Goal: Task Accomplishment & Management: Manage account settings

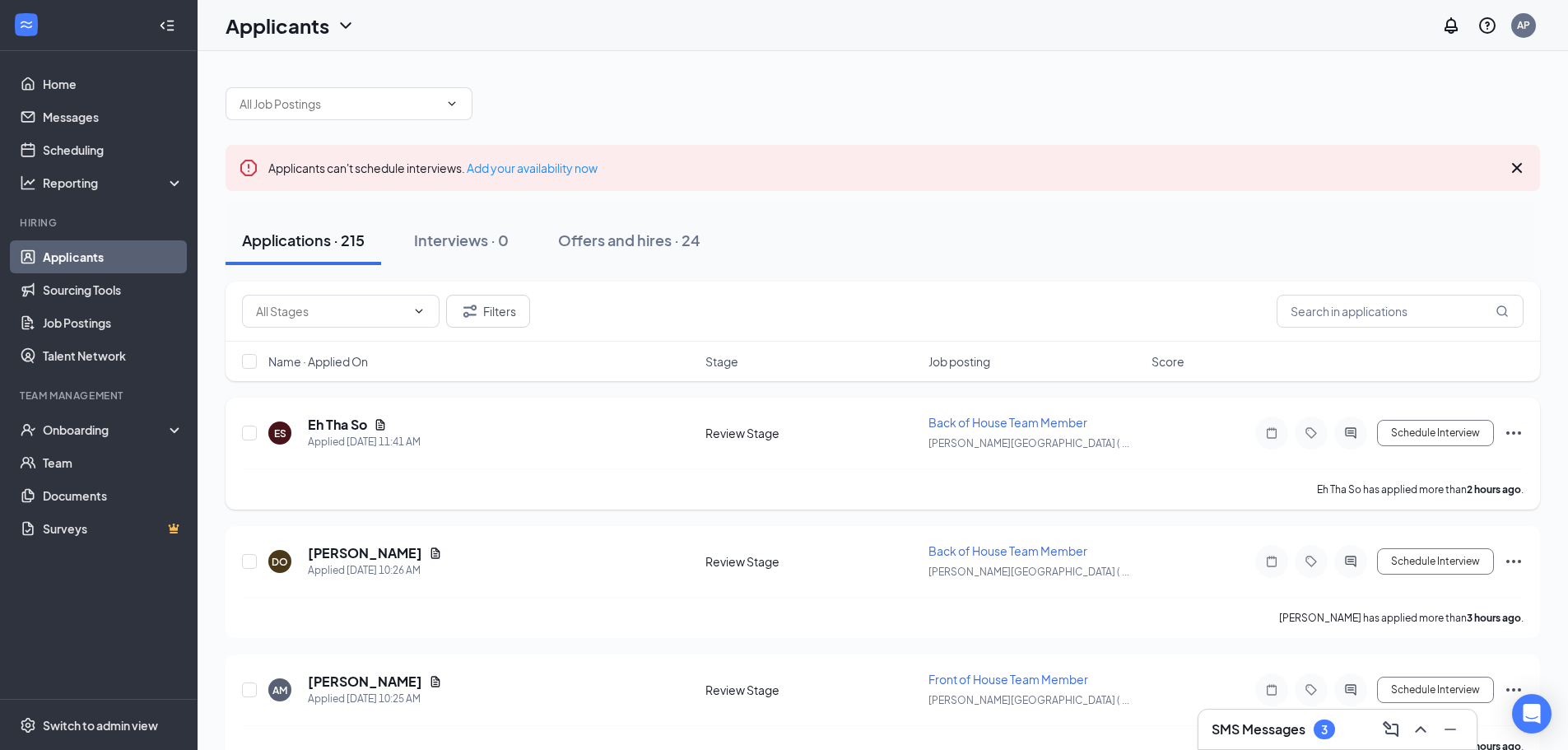
click at [368, 426] on div "Eh Tha So" at bounding box center [365, 425] width 113 height 18
click at [335, 422] on h5 "Eh Tha So" at bounding box center [338, 425] width 59 height 18
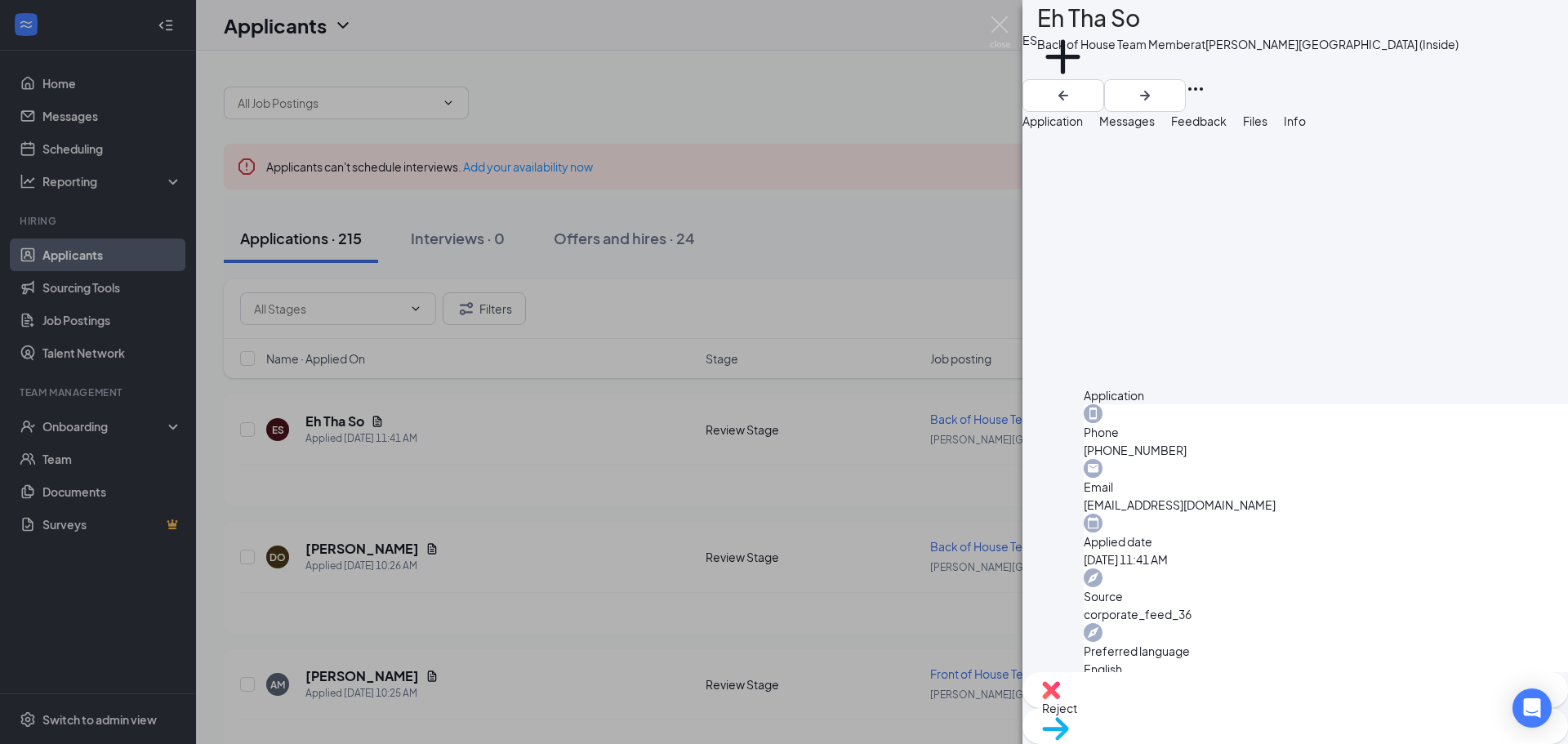
scroll to position [654, 0]
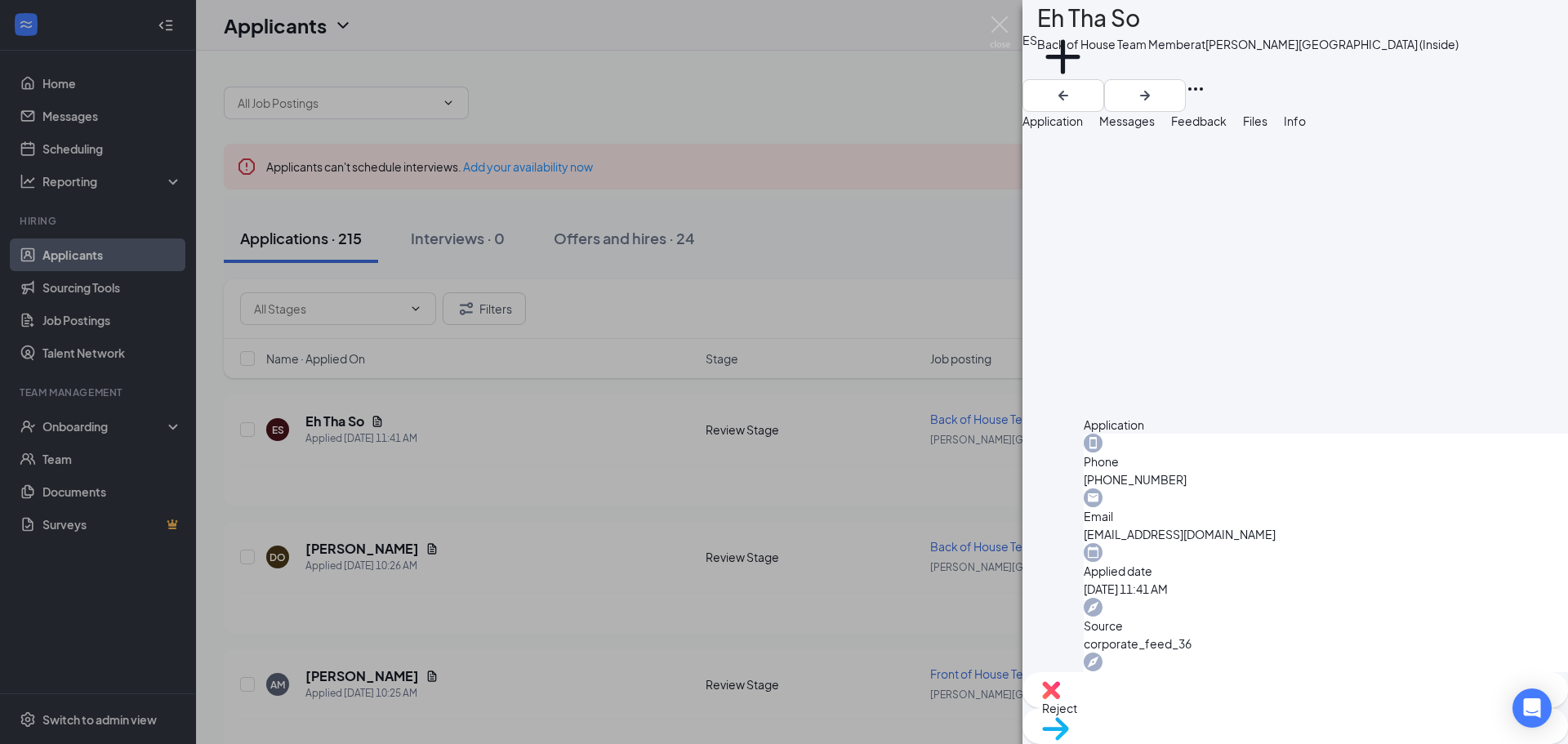
click at [1121, 80] on div "Add a tag" at bounding box center [1248, 65] width 422 height 27
click at [1089, 62] on button "Add a tag" at bounding box center [1063, 66] width 51 height 70
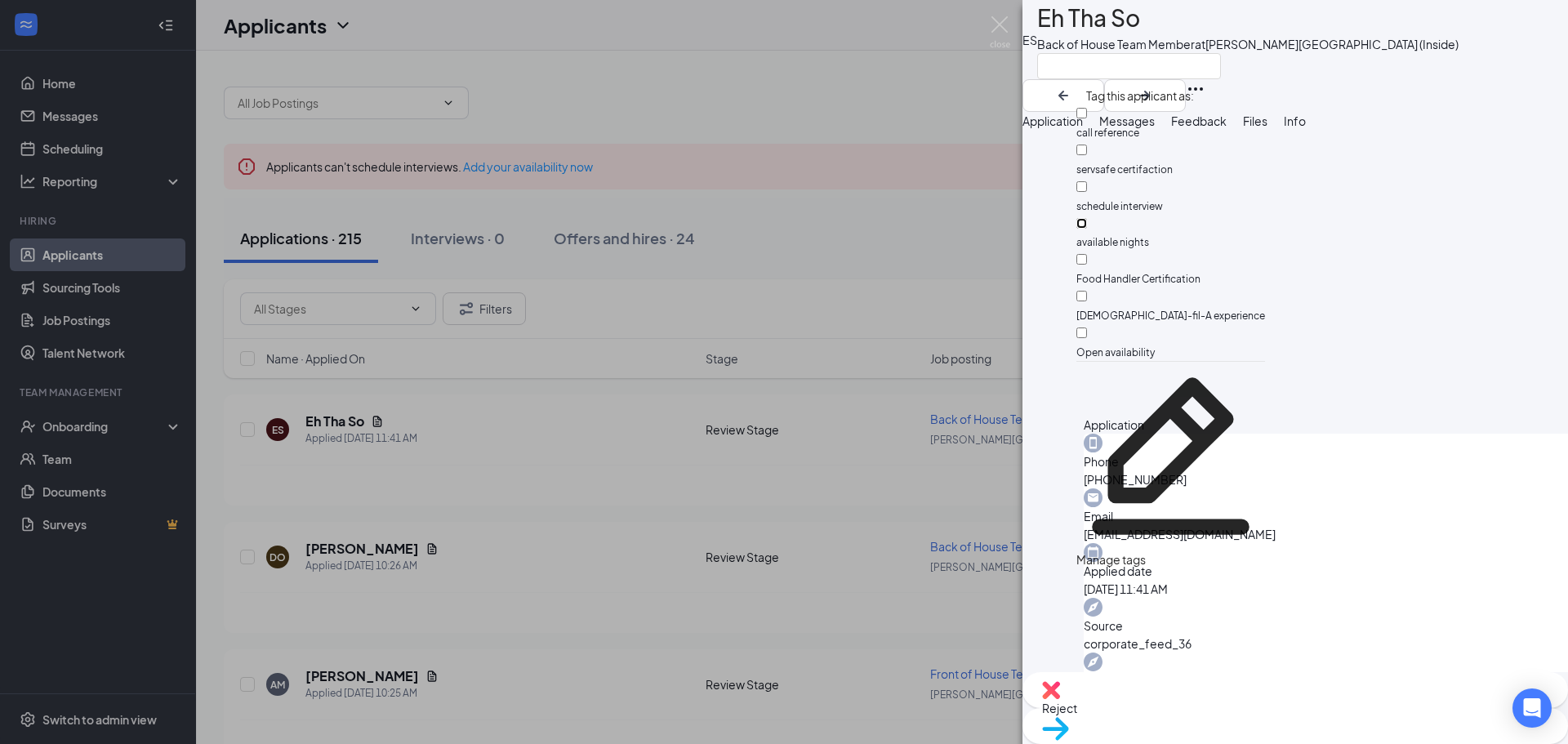
click at [1087, 218] on input "available nights" at bounding box center [1081, 223] width 11 height 11
checkbox input "true"
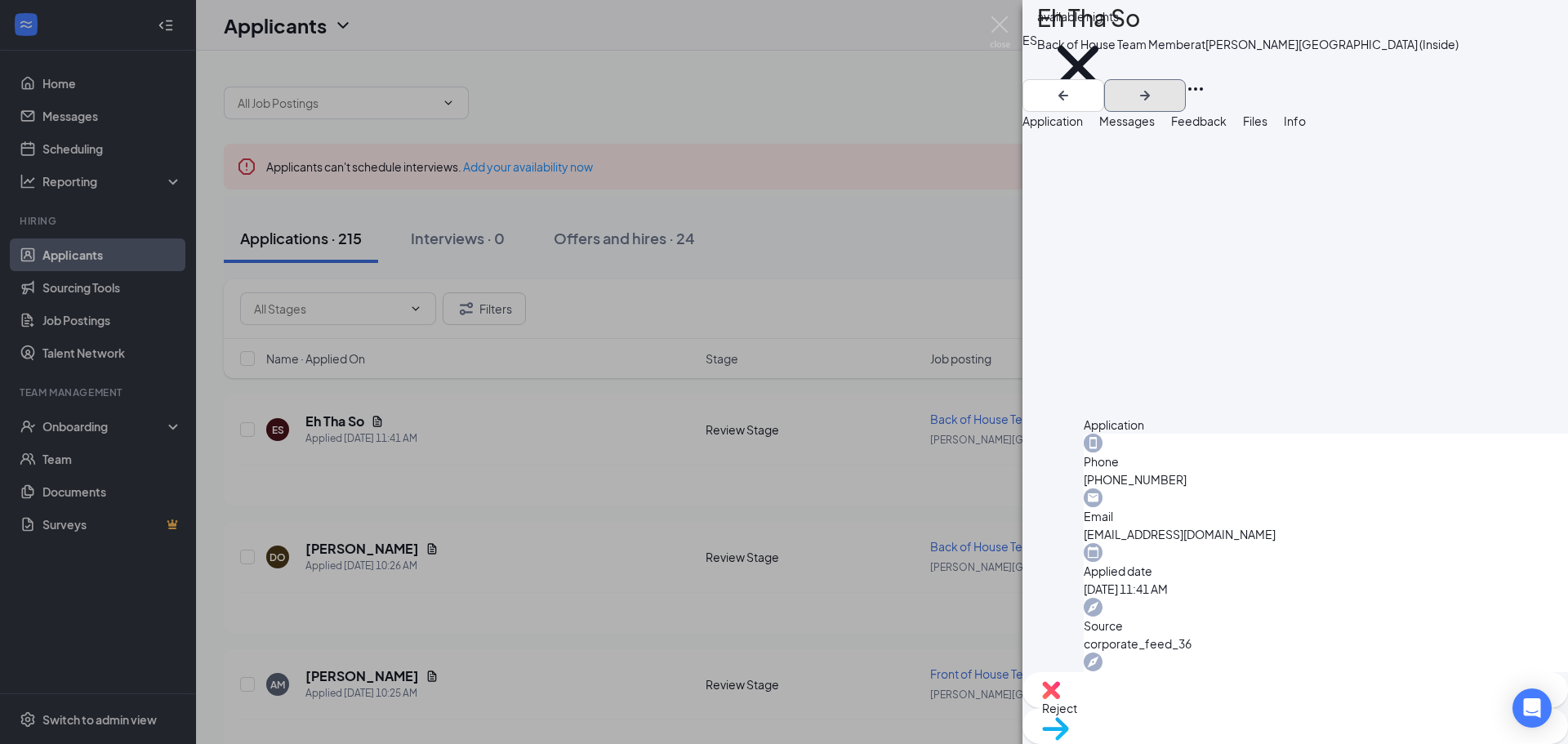
click at [1150, 90] on icon "ArrowRight" at bounding box center [1145, 95] width 10 height 10
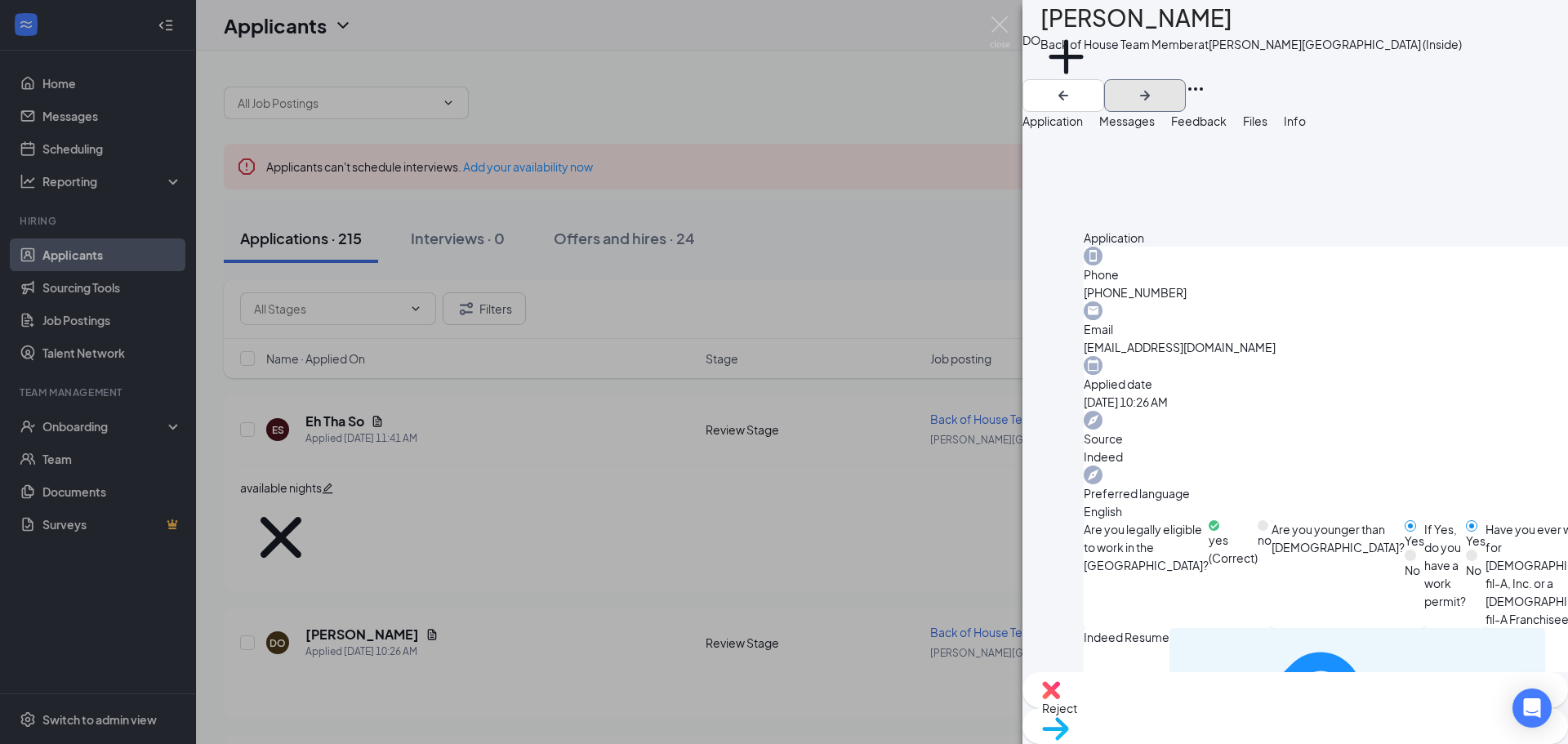
scroll to position [735, 0]
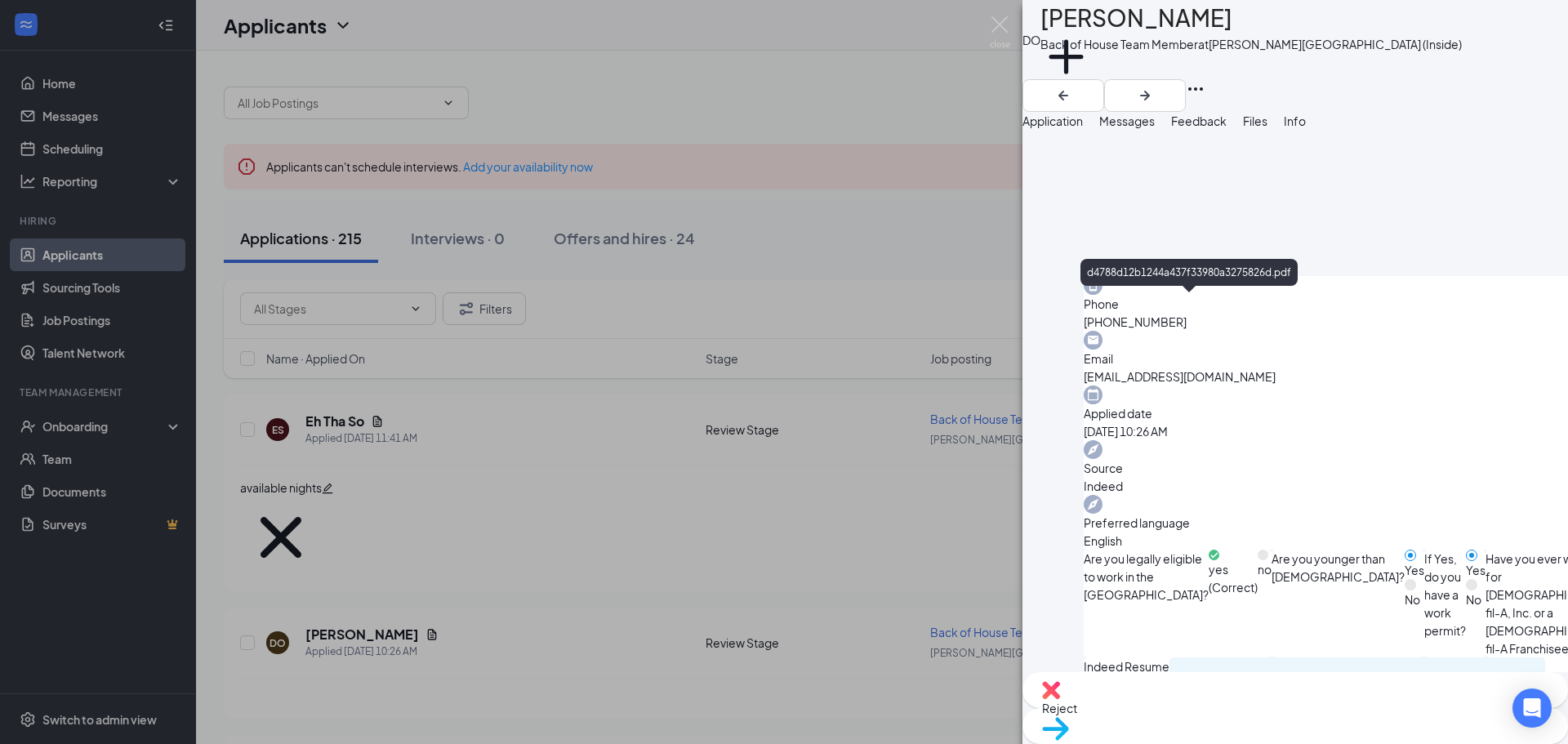
click at [1092, 73] on icon "Plus" at bounding box center [1067, 57] width 51 height 51
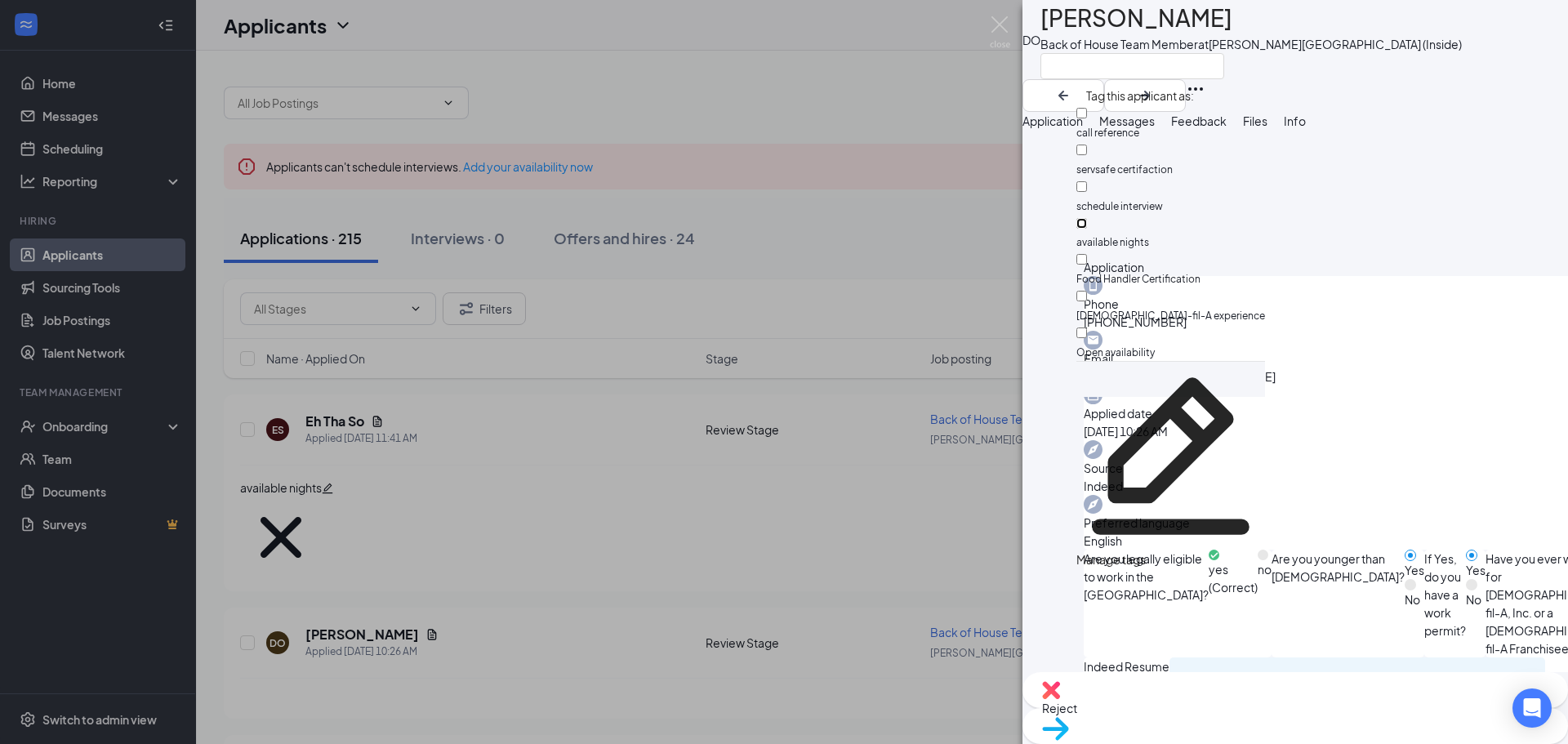
click at [1087, 218] on input "available nights" at bounding box center [1081, 223] width 11 height 11
checkbox input "true"
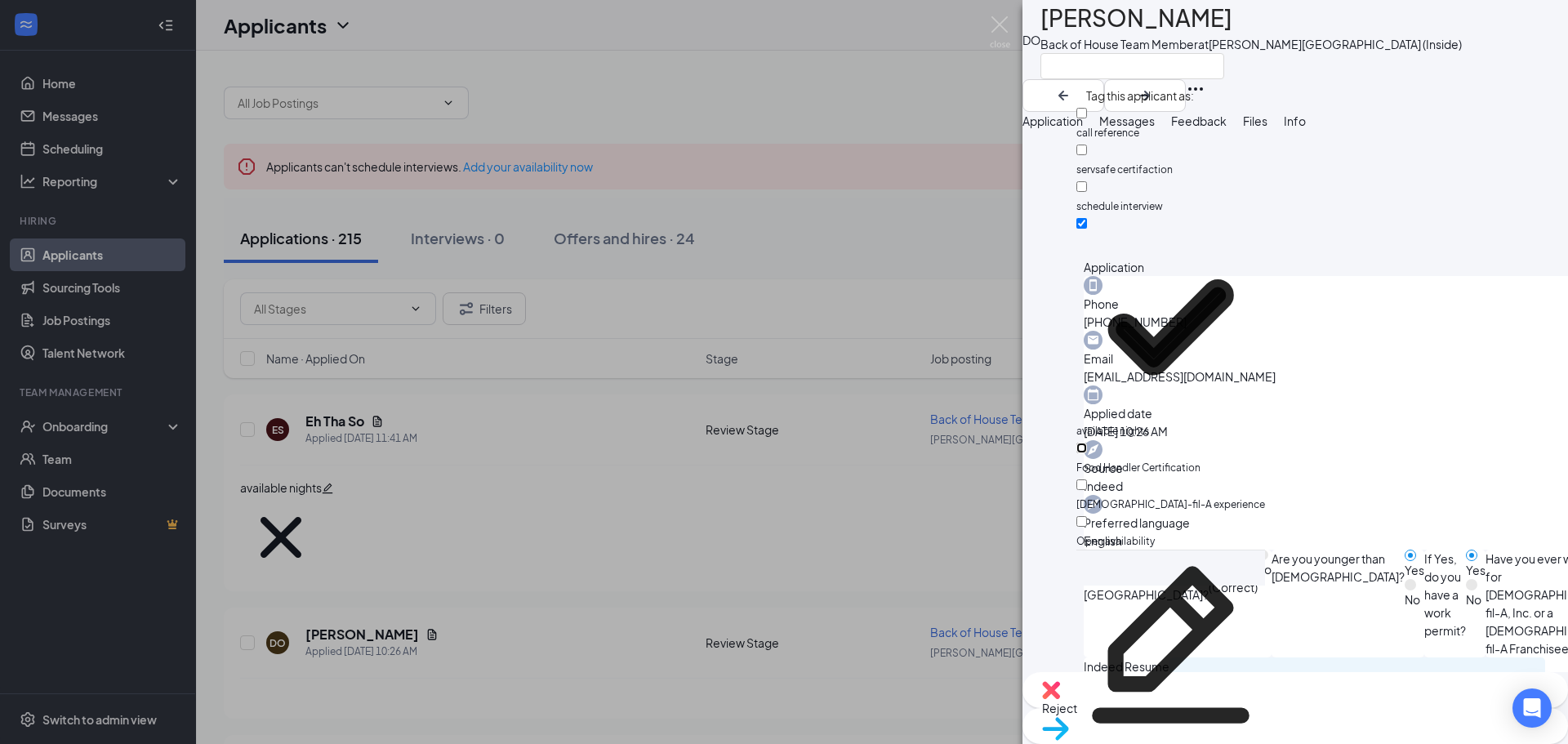
click at [1087, 442] on input "Food Handler Certification" at bounding box center [1081, 447] width 11 height 11
checkbox input "true"
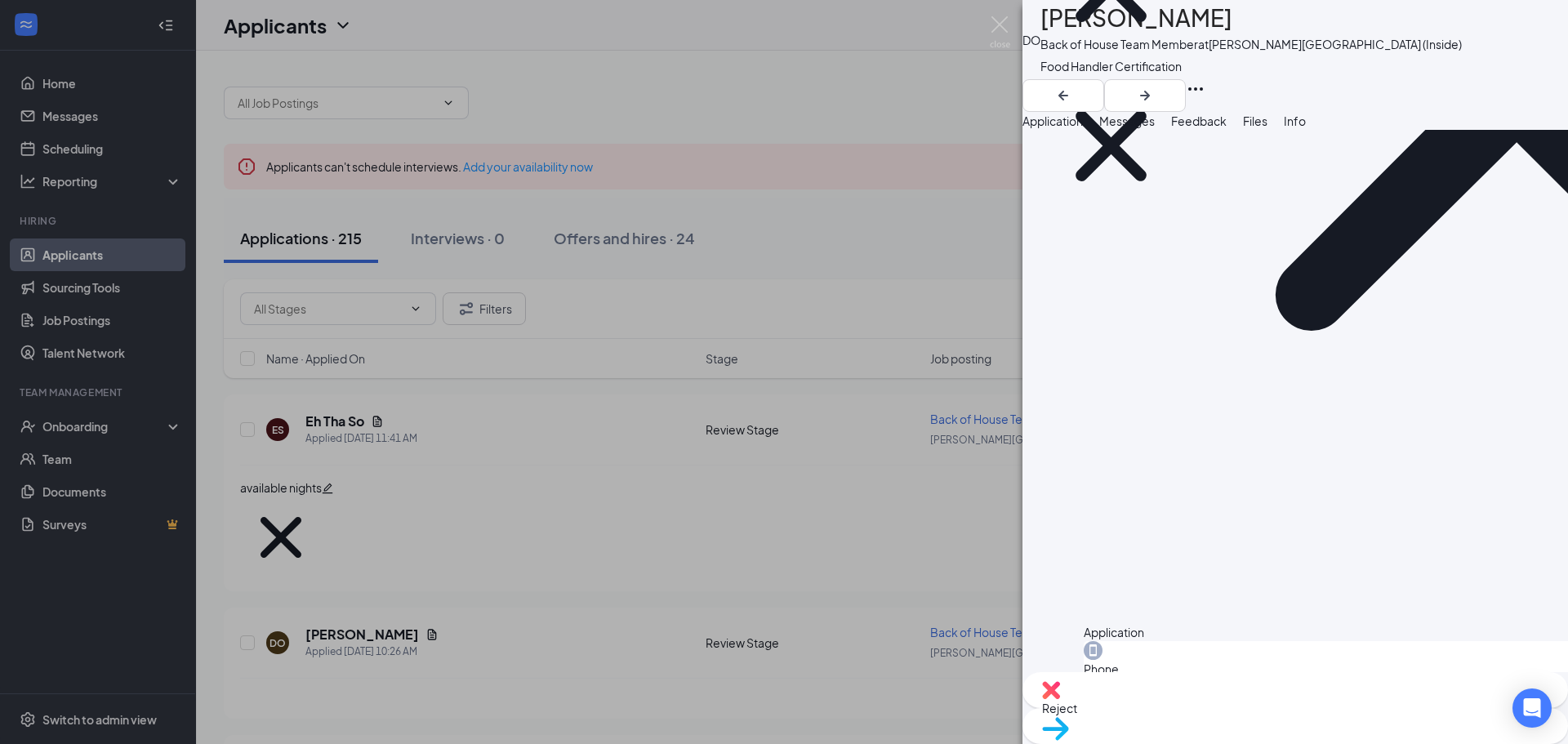
scroll to position [48, 0]
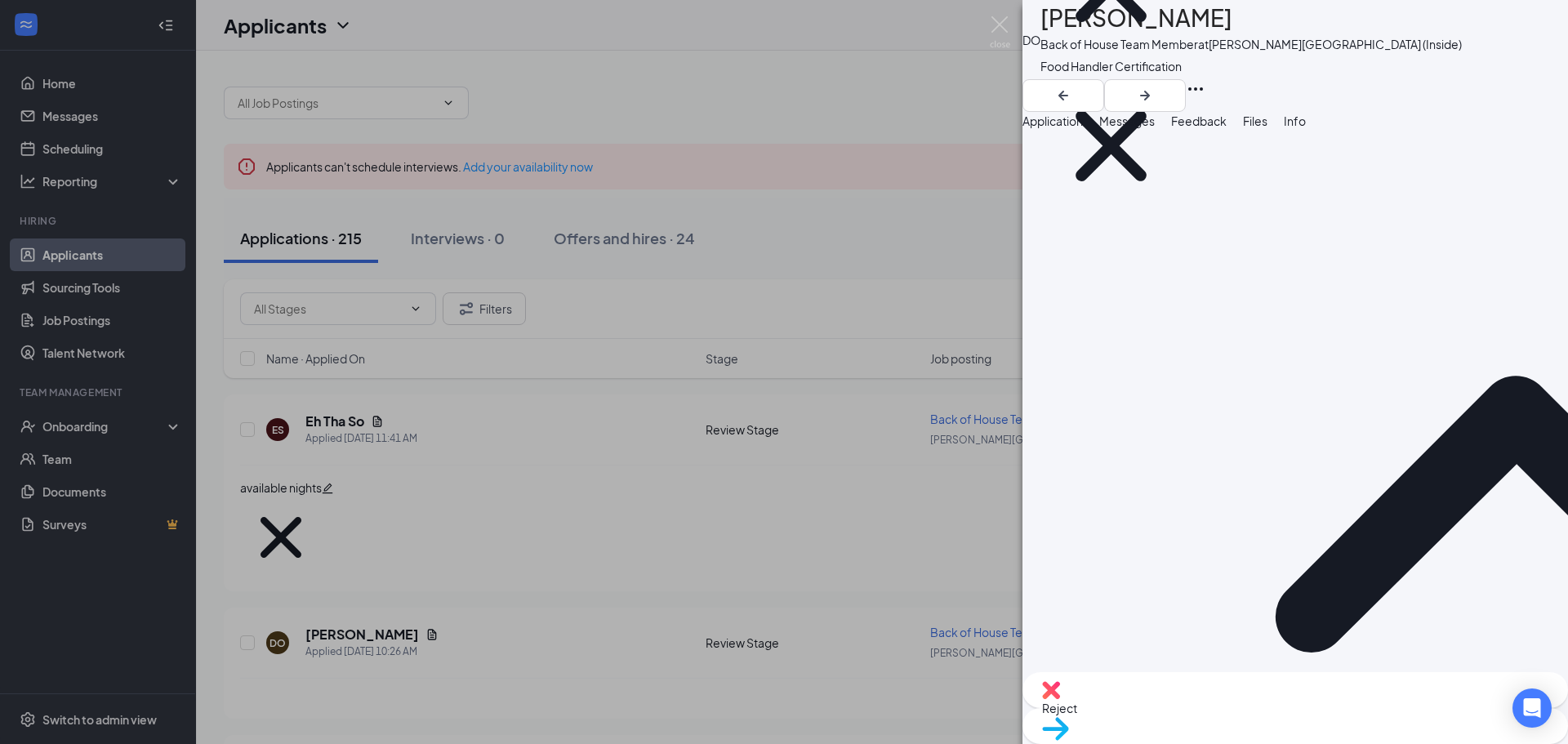
click at [1041, 230] on icon "Plus" at bounding box center [1041, 230] width 0 height 0
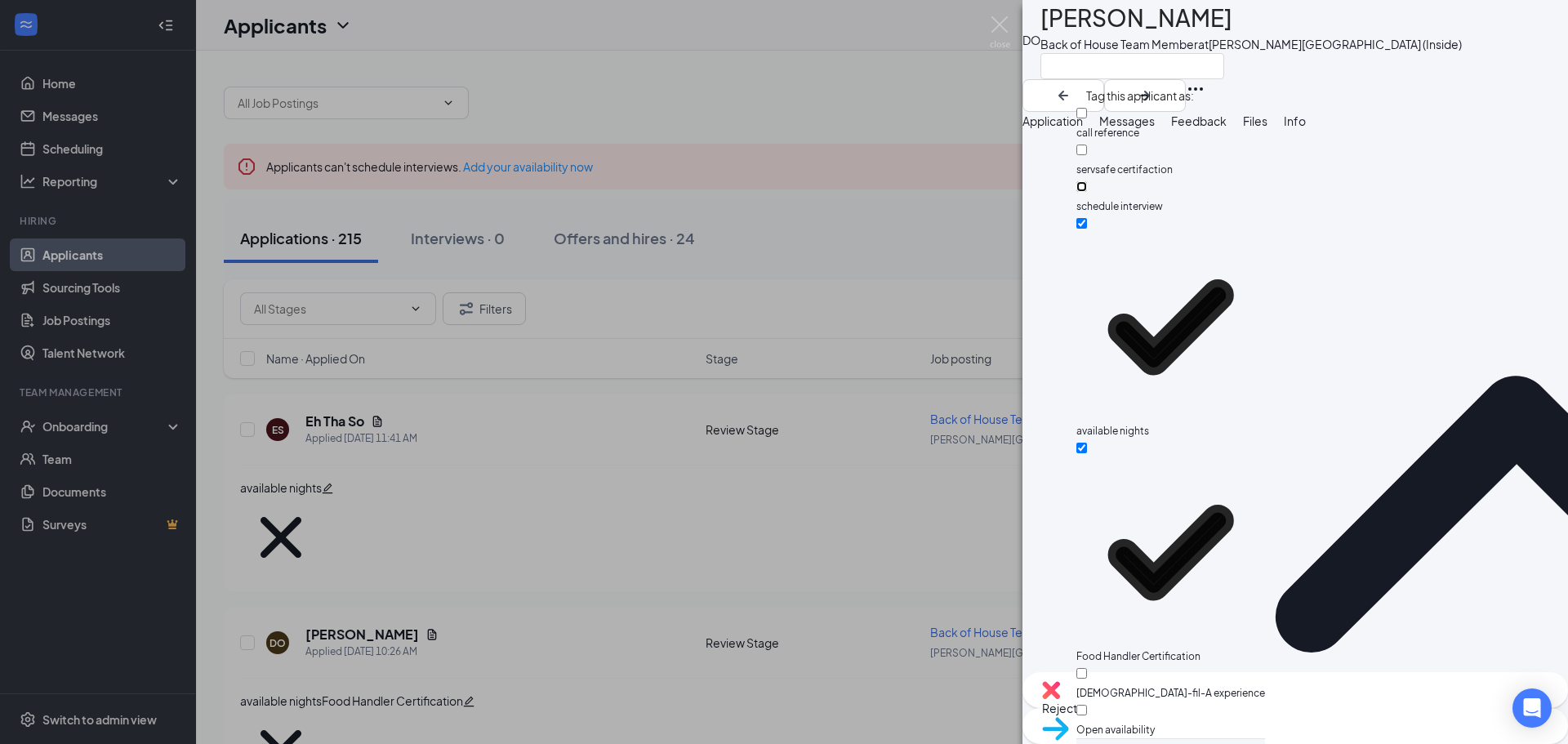
click at [1087, 181] on input "schedule interview" at bounding box center [1081, 186] width 11 height 11
checkbox input "true"
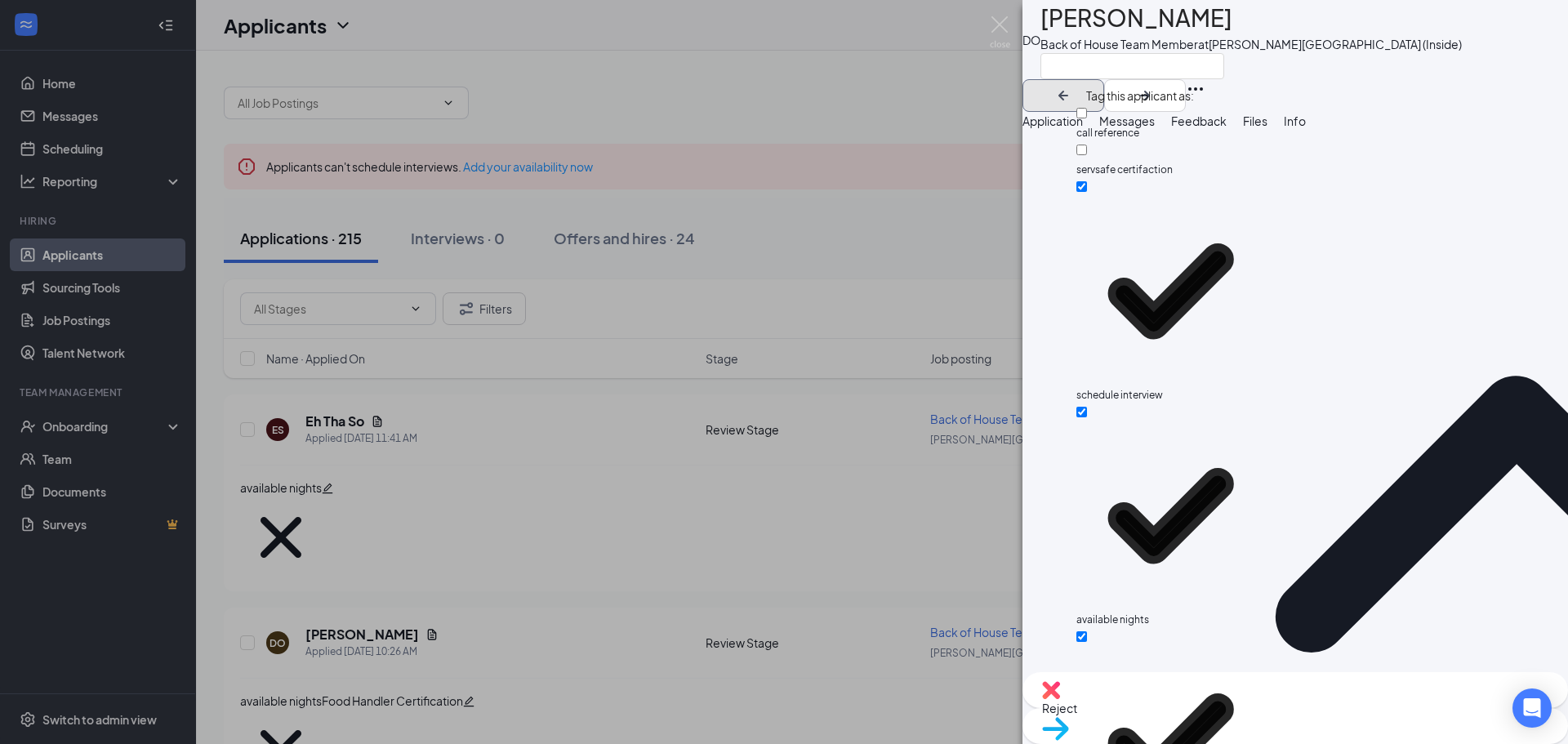
click at [1074, 86] on icon "ArrowLeftNew" at bounding box center [1064, 95] width 20 height 20
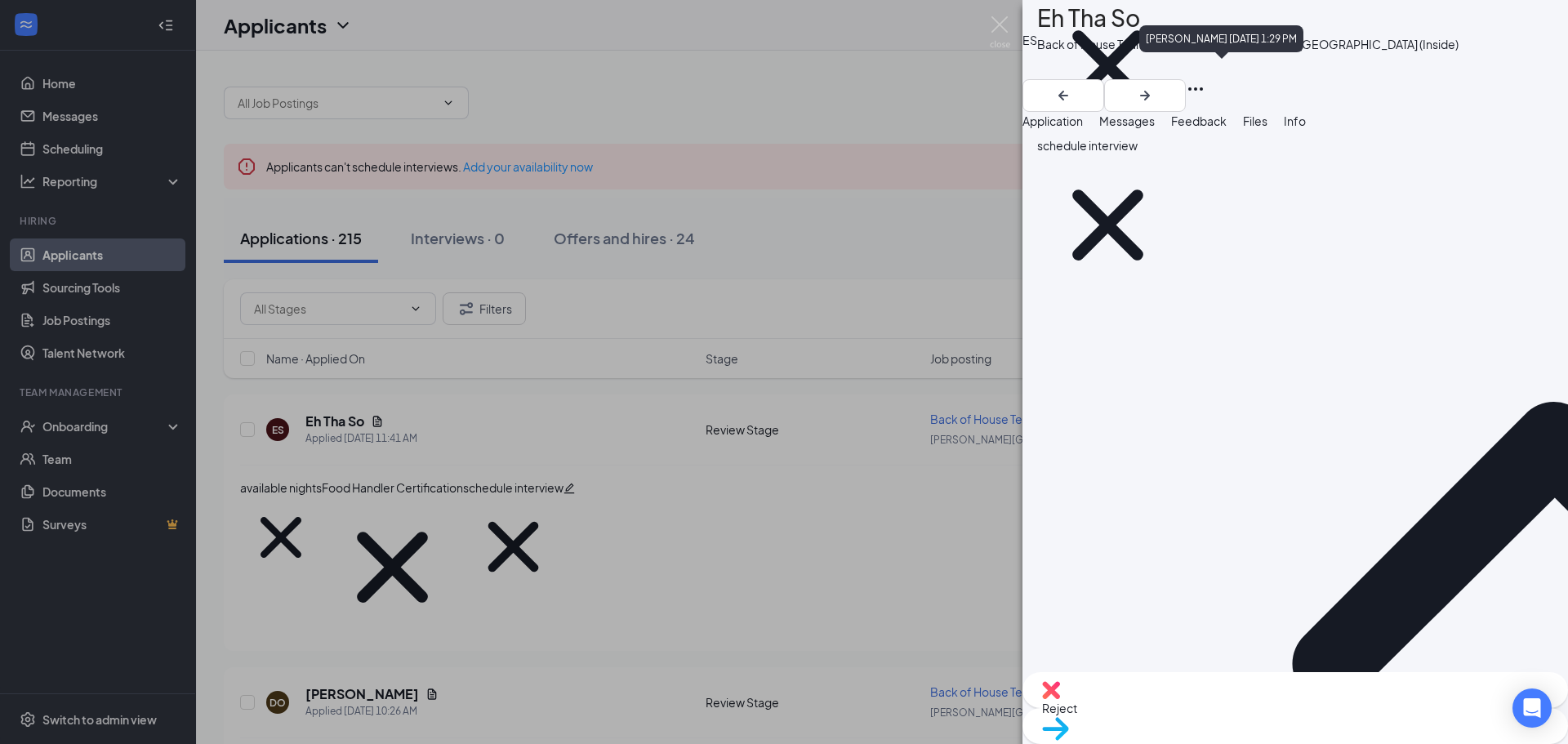
click at [1143, 72] on icon "Cross" at bounding box center [1108, 66] width 71 height 71
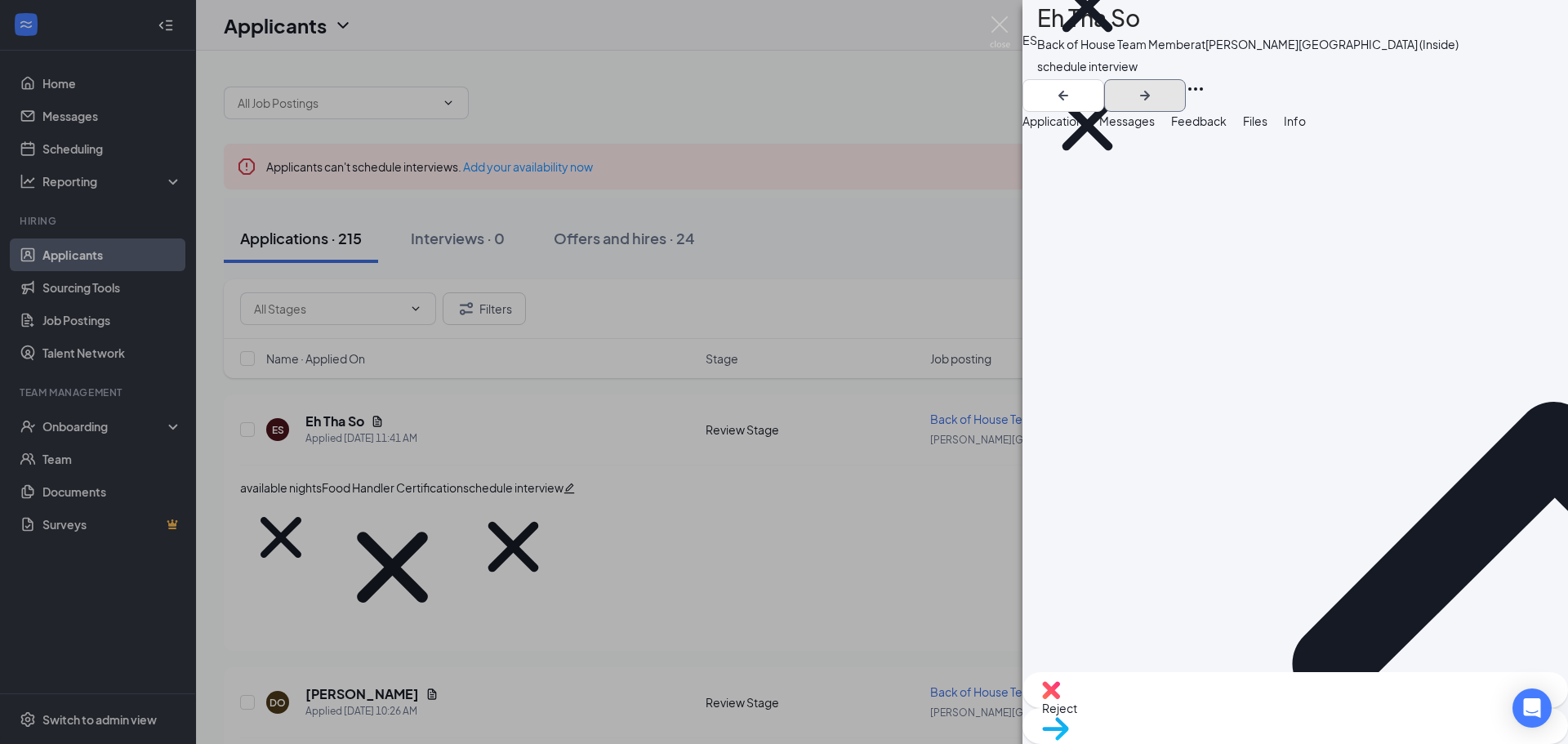
click at [1155, 86] on icon "ArrowRight" at bounding box center [1145, 95] width 20 height 20
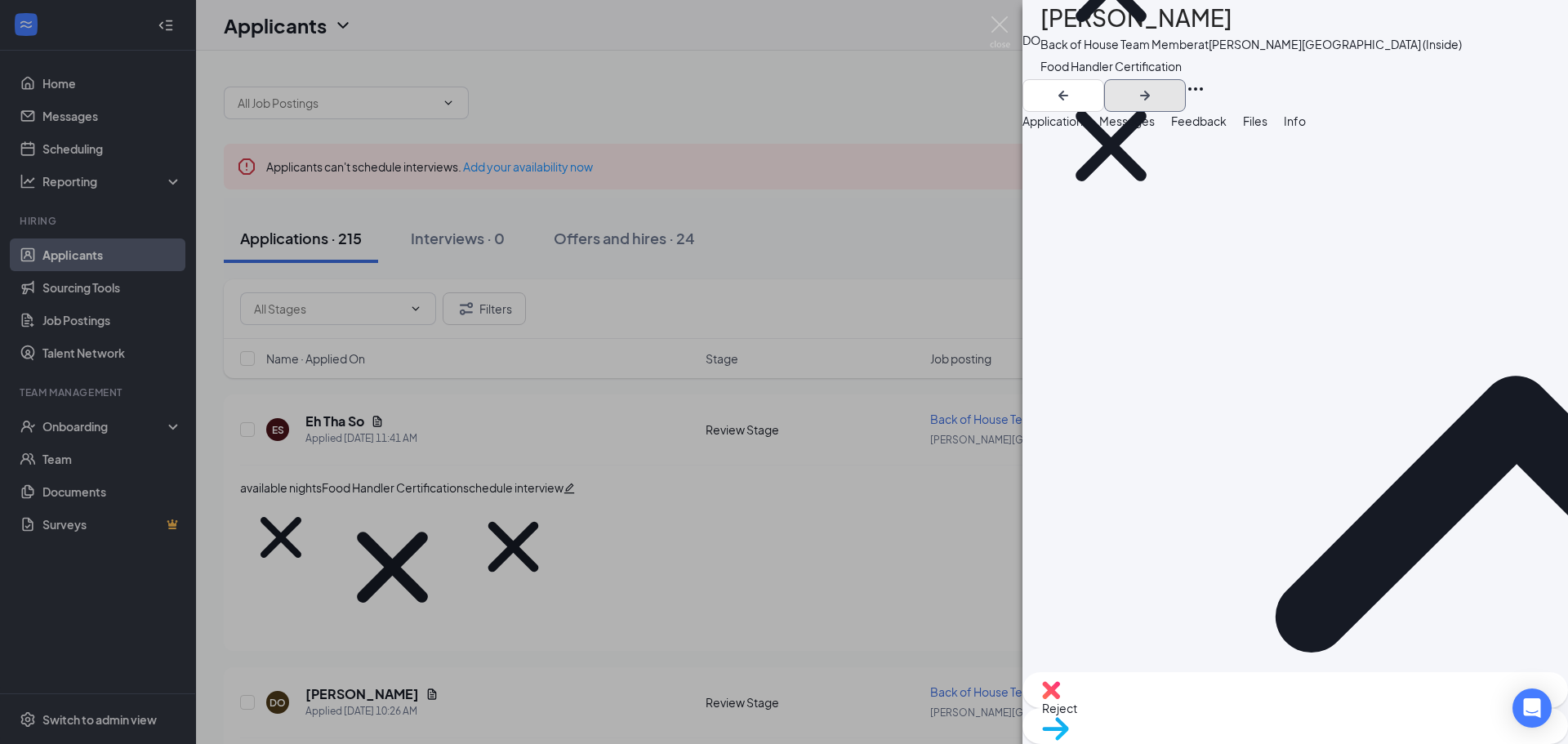
click at [1155, 86] on icon "ArrowRight" at bounding box center [1145, 95] width 20 height 20
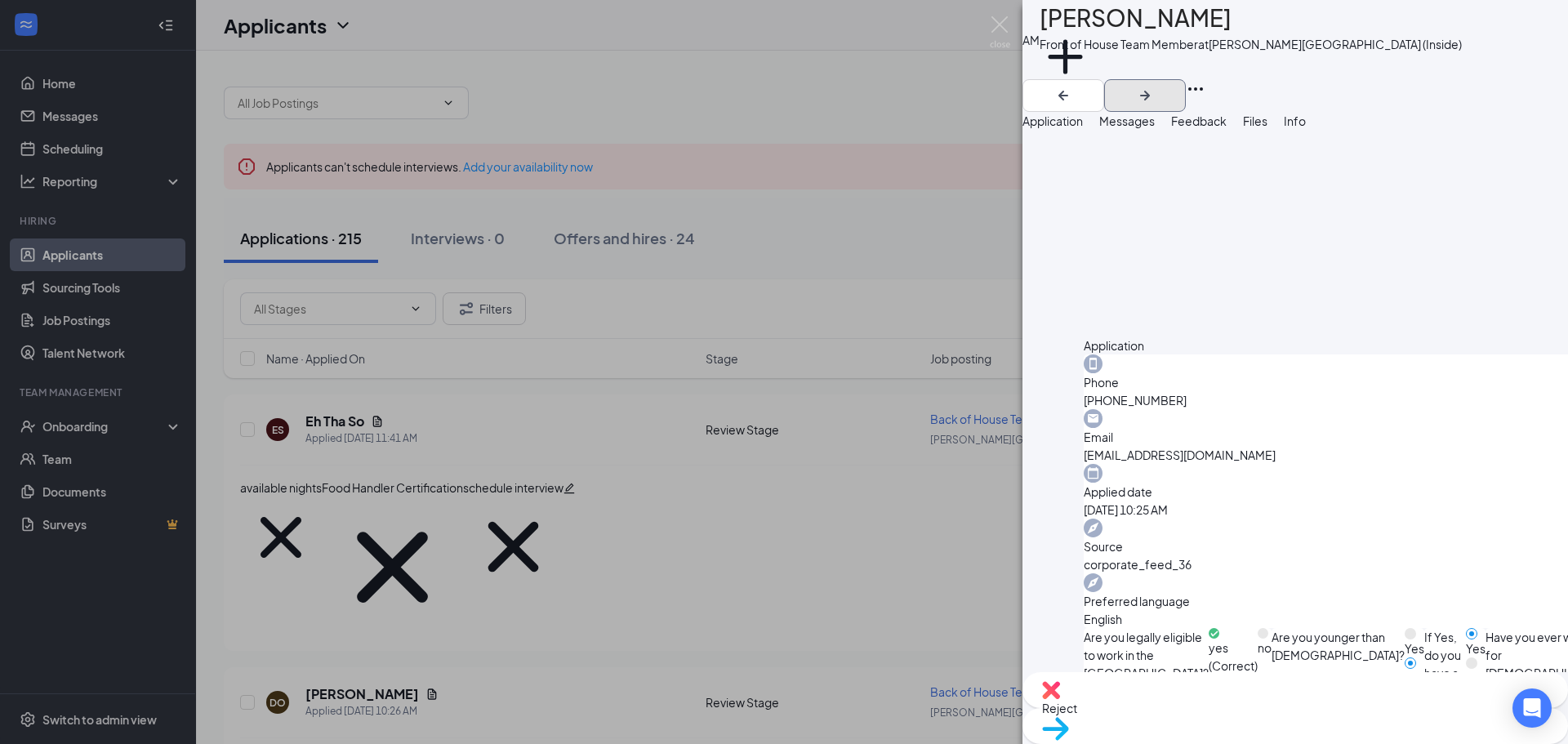
scroll to position [638, 0]
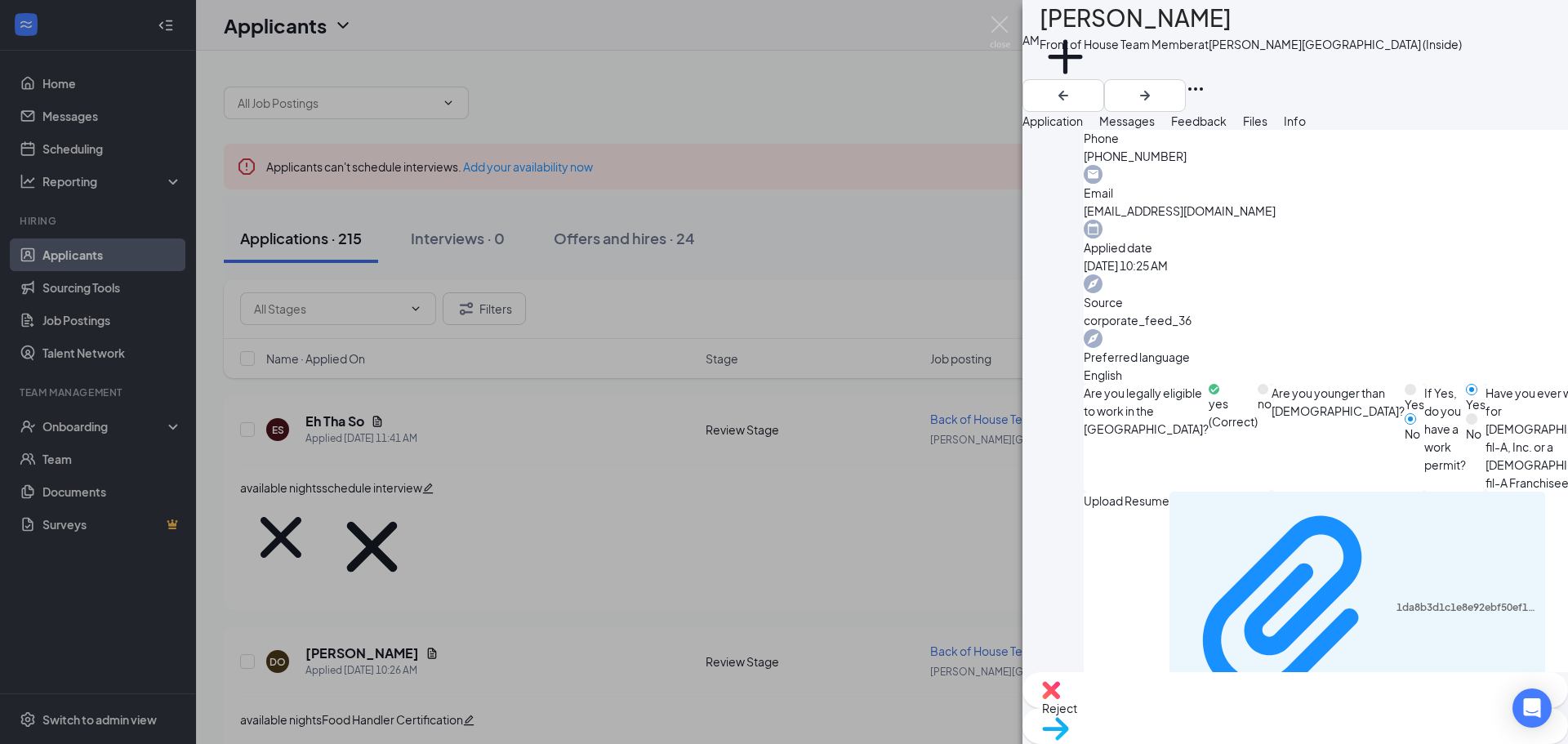
scroll to position [964, 0]
click at [1155, 86] on icon "ArrowRight" at bounding box center [1145, 95] width 20 height 20
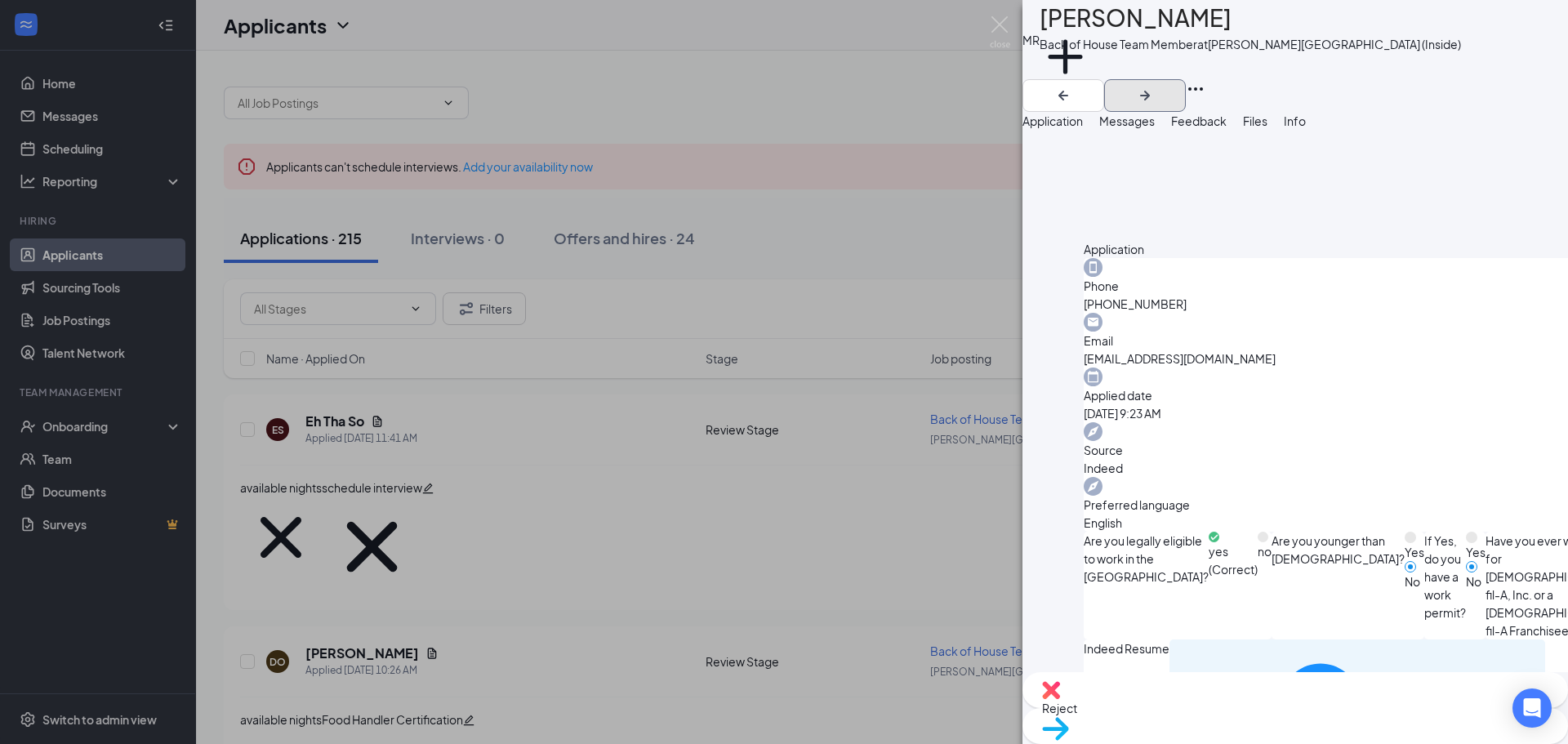
scroll to position [735, 0]
